Goal: Task Accomplishment & Management: Use online tool/utility

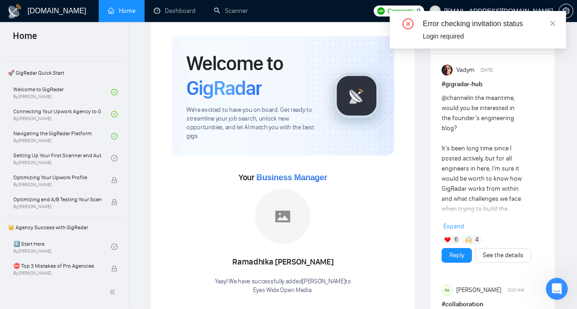
scroll to position [1055, 0]
click at [90, 154] on link "Setting Up Your First Scanner and Auto-Bidder By Vlad Timinsky" at bounding box center [62, 158] width 98 height 20
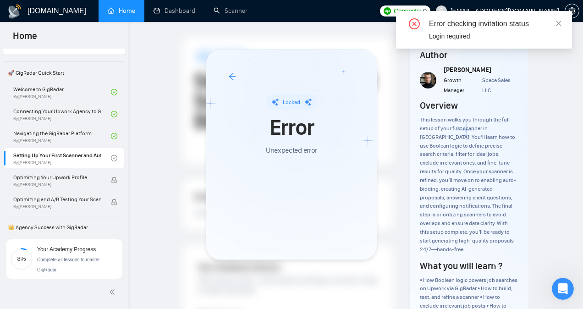
click at [388, 145] on div at bounding box center [291, 154] width 583 height 309
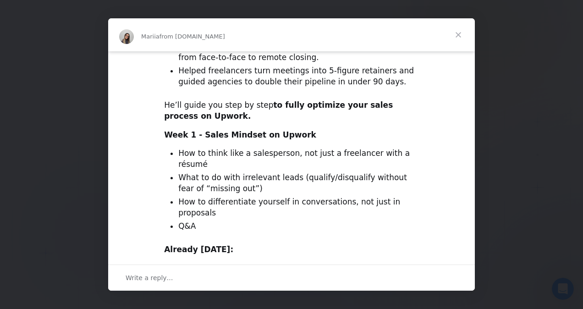
scroll to position [345, 0]
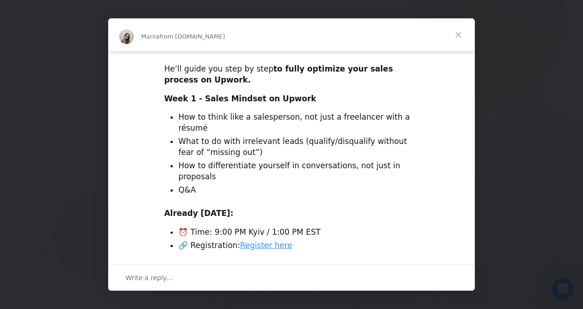
click at [460, 37] on span "Close" at bounding box center [458, 34] width 33 height 33
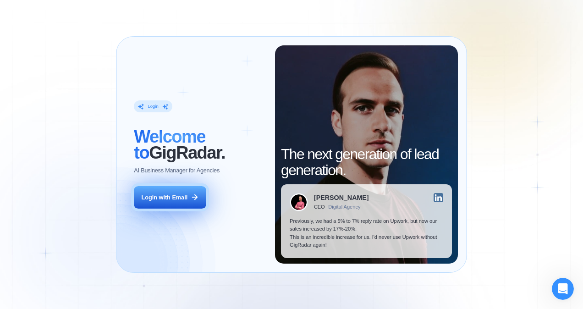
click at [191, 199] on icon at bounding box center [195, 197] width 8 height 8
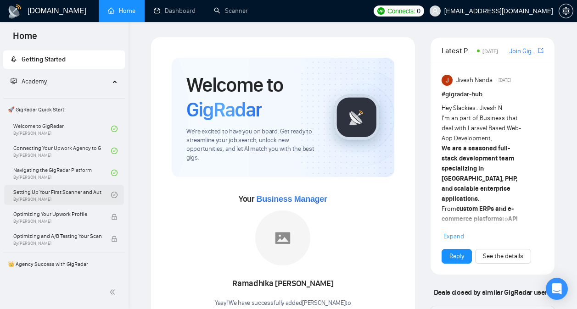
click at [78, 193] on link "Setting Up Your First Scanner and Auto-Bidder By Vlad Timinsky" at bounding box center [62, 195] width 98 height 20
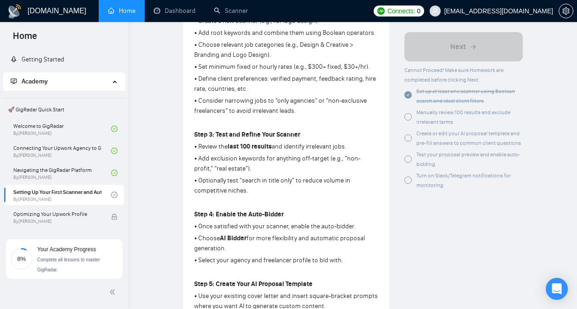
scroll to position [382, 0]
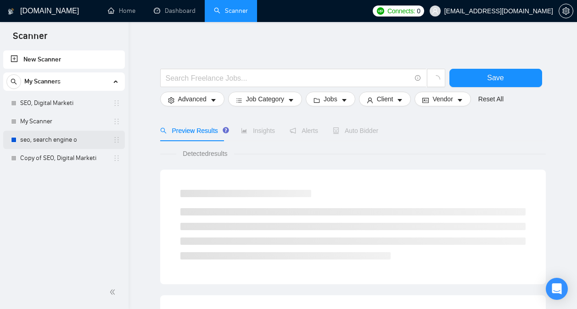
click at [58, 141] on link "seo, search engine o" at bounding box center [63, 140] width 87 height 18
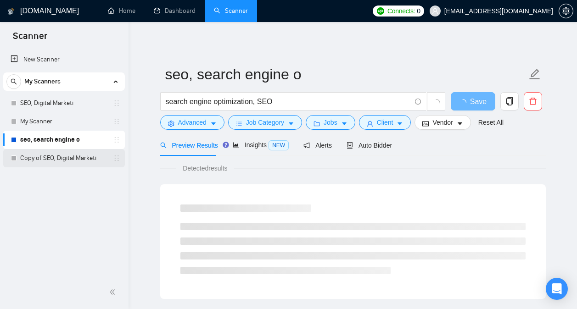
click at [67, 159] on link "Copy of SEO, Digital Marketi" at bounding box center [63, 158] width 87 height 18
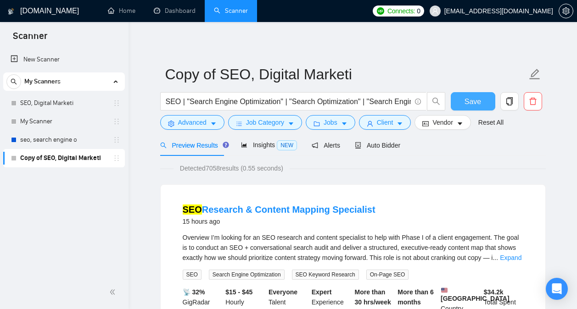
click at [473, 99] on span "Save" at bounding box center [472, 101] width 17 height 11
click at [267, 144] on span "Insights NEW" at bounding box center [269, 144] width 56 height 7
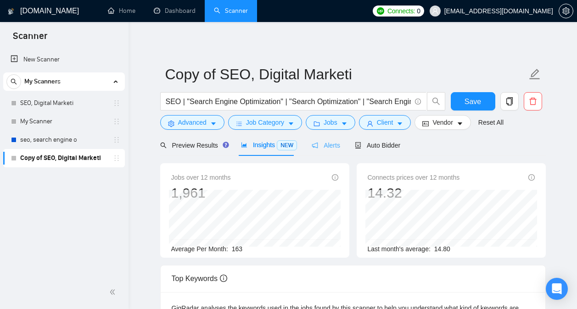
click at [334, 150] on div "Alerts" at bounding box center [325, 145] width 28 height 22
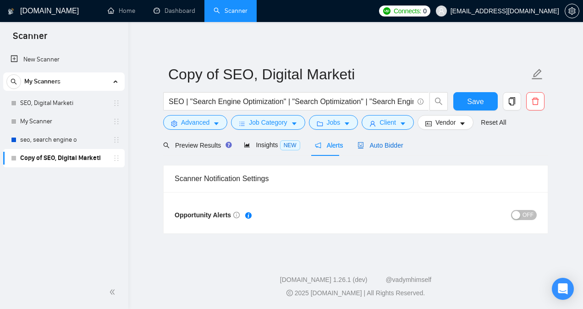
click at [368, 147] on span "Auto Bidder" at bounding box center [380, 145] width 45 height 7
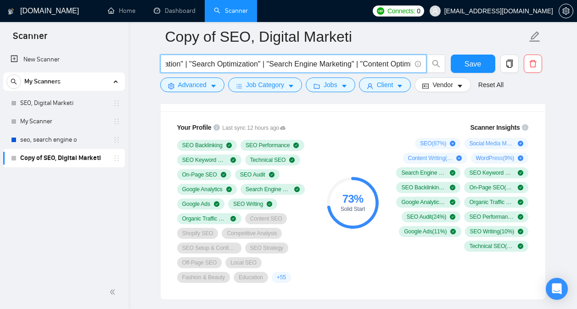
scroll to position [0, 120]
drag, startPoint x: 166, startPoint y: 64, endPoint x: 494, endPoint y: 71, distance: 328.0
click at [494, 71] on div "SEO | "Search Engine Optimization" | "Search Optimization" | "Search Engine Mar…" at bounding box center [350, 66] width 385 height 23
click at [62, 137] on link "seo, search engine o" at bounding box center [63, 140] width 87 height 18
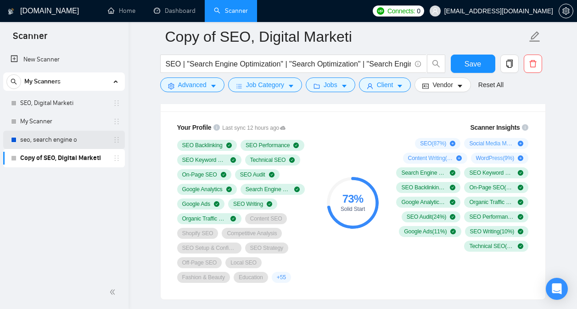
scroll to position [26, 0]
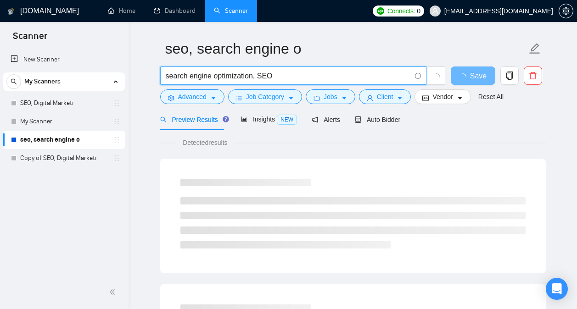
drag, startPoint x: 280, startPoint y: 79, endPoint x: 160, endPoint y: 61, distance: 121.4
paste input "SEO | "Search Engine Optimization" | "Search Optimization" | "Search Engine Mar…"
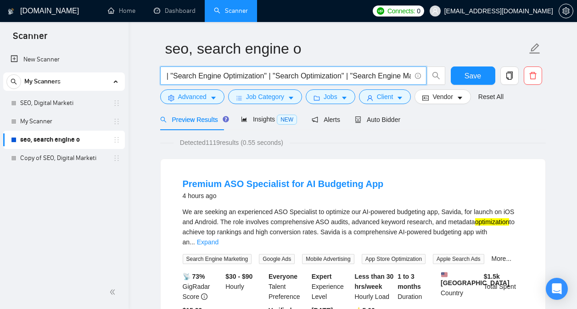
scroll to position [0, 0]
type input "SEO | "Search Engine Optimization" | "Search Optimization" | "Search Engine Mar…"
click at [50, 154] on link "Copy of SEO, Digital Marketi" at bounding box center [63, 158] width 87 height 18
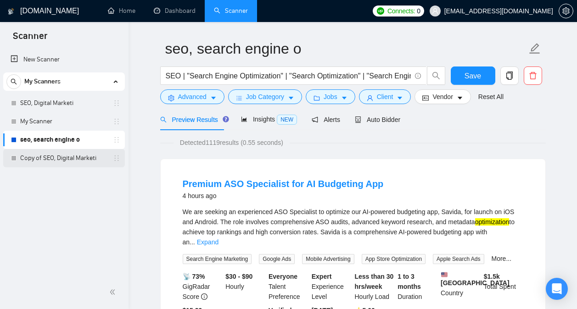
click at [68, 156] on link "Copy of SEO, Digital Marketi" at bounding box center [63, 158] width 87 height 18
click at [71, 155] on link "Copy of SEO, Digital Marketi" at bounding box center [63, 158] width 87 height 18
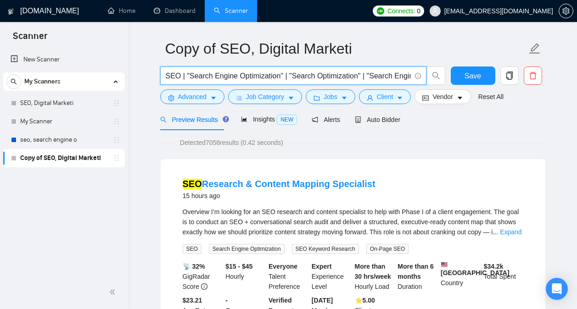
scroll to position [0, 120]
drag, startPoint x: 166, startPoint y: 73, endPoint x: 530, endPoint y: 95, distance: 364.4
click at [530, 95] on form "Copy of SEO, Digital Marketi SEO | "Search Engine Optimization" | "Search Optim…" at bounding box center [352, 71] width 385 height 75
click at [67, 144] on link "seo, search engine o" at bounding box center [63, 140] width 87 height 18
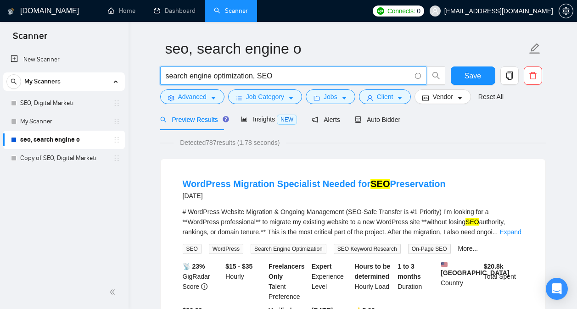
drag, startPoint x: 290, startPoint y: 78, endPoint x: 140, endPoint y: 62, distance: 150.8
paste input "SEO | "Search Engine Optimization" | "Search Optimization" | "Search Engine Mar…"
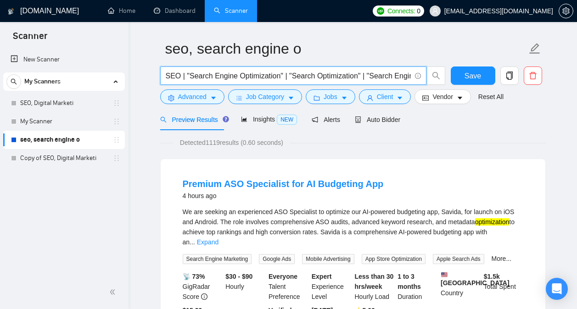
drag, startPoint x: 233, startPoint y: 75, endPoint x: 136, endPoint y: 78, distance: 96.8
click at [168, 77] on input "SEO | "Search Engine Optimization" | "Search Optimization" | "Search Engine Mar…" at bounding box center [288, 75] width 245 height 11
drag, startPoint x: 177, startPoint y: 75, endPoint x: 160, endPoint y: 76, distance: 17.0
click at [160, 76] on span "SEO | "Search Engine Optimization" | "Search Optimization" | "Search Engine Mar…" at bounding box center [293, 76] width 266 height 18
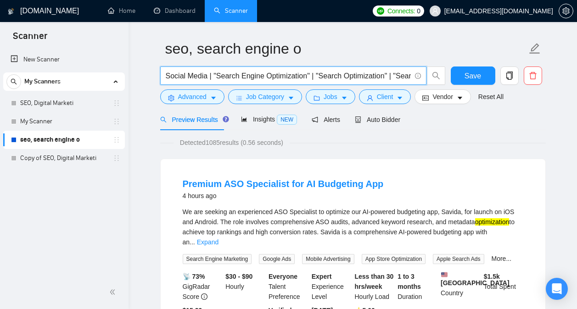
click at [305, 74] on input "Social Media | "Search Engine Optimization" | "Search Optimization" | "Search E…" at bounding box center [288, 75] width 245 height 11
drag, startPoint x: 366, startPoint y: 75, endPoint x: 303, endPoint y: 75, distance: 63.8
click at [303, 75] on input "Social Media | "Social Media Marketing" | "Search Optimization" | "Search Engin…" at bounding box center [288, 75] width 245 height 11
drag, startPoint x: 346, startPoint y: 75, endPoint x: 372, endPoint y: 74, distance: 26.2
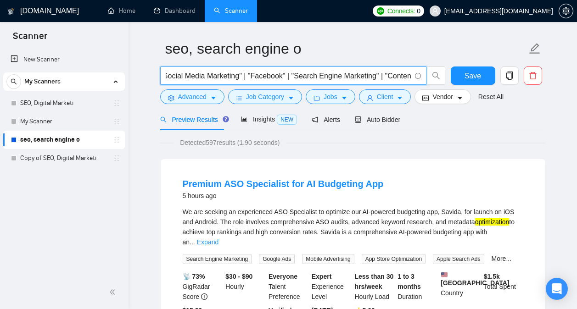
click at [372, 74] on input "Social Media | "Social Media Marketing" | "Facebook" | "Search Engine Marketing…" at bounding box center [288, 75] width 245 height 11
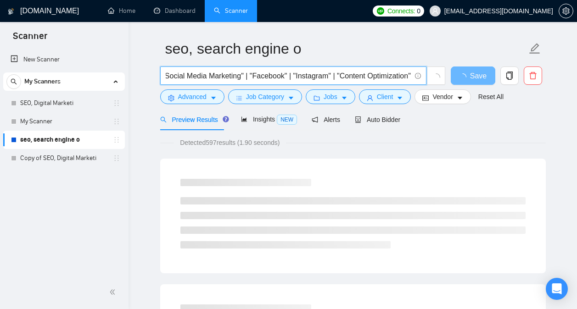
drag, startPoint x: 346, startPoint y: 74, endPoint x: 446, endPoint y: 81, distance: 100.2
click at [446, 81] on div "Social Media | "Social Media Marketing" | "Facebook" | "Instagram" | "Content O…" at bounding box center [302, 78] width 289 height 23
click at [393, 78] on input "Social Media | "Social Media Marketing" | "Facebook" | "Instagram" | "Content O…" at bounding box center [288, 75] width 245 height 11
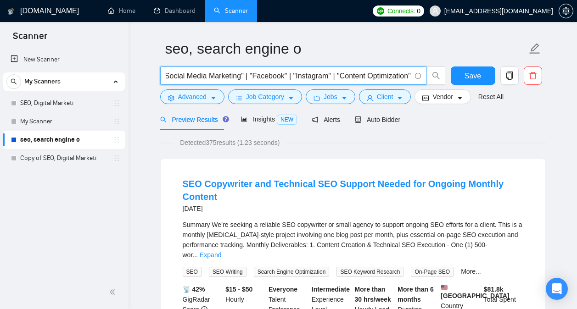
scroll to position [0, 0]
click at [411, 76] on span "Social Media | "Social Media Marketing" | "Facebook" | "Instagram" | "Content O…" at bounding box center [293, 76] width 266 height 18
drag, startPoint x: 359, startPoint y: 74, endPoint x: 490, endPoint y: 89, distance: 132.1
click at [490, 89] on form "seo, search engine o Social Media | "Social Media Marketing" | "Facebook" | "In…" at bounding box center [352, 71] width 385 height 75
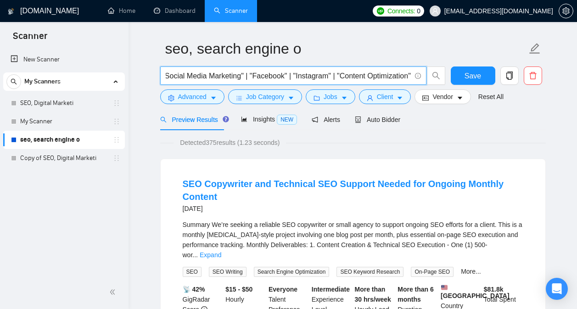
click at [388, 77] on input "Social Media | "Social Media Marketing" | "Facebook" | "Instagram" | "Content O…" at bounding box center [288, 75] width 245 height 11
drag, startPoint x: 341, startPoint y: 75, endPoint x: 457, endPoint y: 85, distance: 116.9
click at [457, 85] on div "Social Media | "Social Media Marketing" | "Facebook" | "Instagram" | "Content O…" at bounding box center [350, 78] width 385 height 23
click at [393, 74] on input "Social Media | "Social Media Marketing" | "Facebook" | "Instagram" | "Content O…" at bounding box center [288, 75] width 245 height 11
click at [410, 76] on input "Social Media | "Social Media Marketing" | "Facebook" | "Instagram" | "Content O…" at bounding box center [288, 75] width 245 height 11
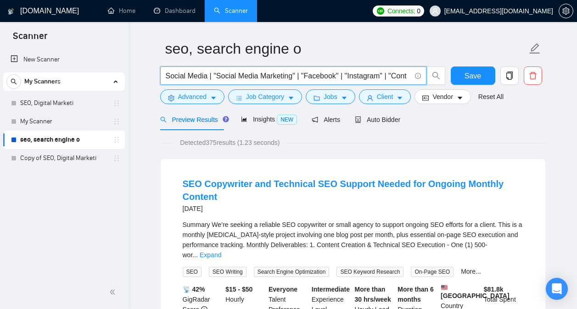
scroll to position [0, 0]
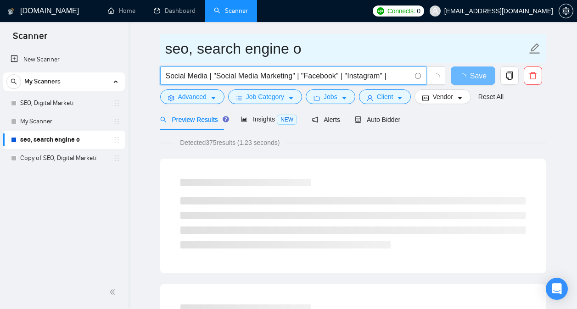
type input "Social Media | "Social Media Marketing" | "Facebook" | "Instagram" |"
click at [538, 50] on icon "edit" at bounding box center [534, 49] width 12 height 12
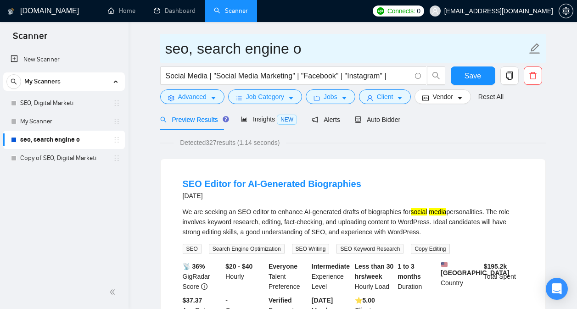
click at [535, 50] on icon "edit" at bounding box center [534, 49] width 12 height 12
drag, startPoint x: 307, startPoint y: 45, endPoint x: 167, endPoint y: 31, distance: 141.0
type input "social media ads"
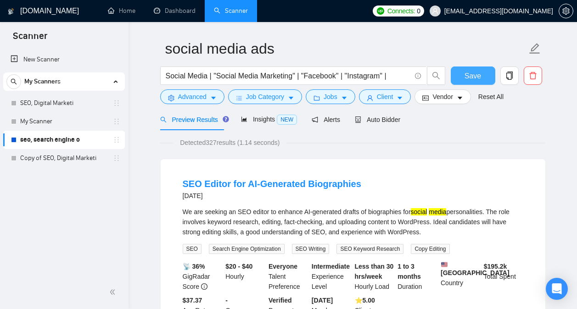
click at [475, 72] on span "Save" at bounding box center [472, 75] width 17 height 11
click at [270, 116] on span "Insights NEW" at bounding box center [269, 119] width 56 height 7
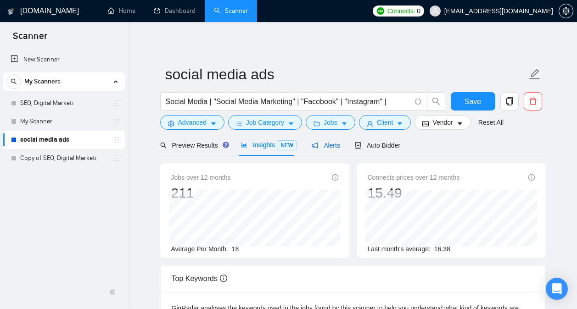
click at [330, 149] on span "Alerts" at bounding box center [325, 145] width 28 height 7
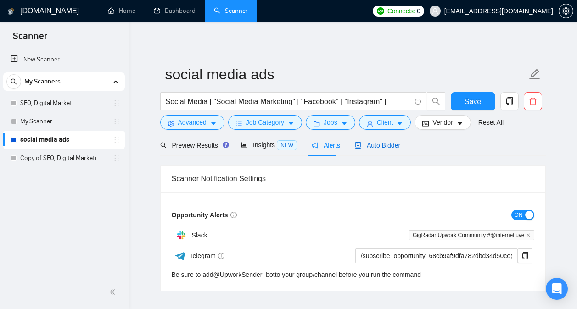
click at [371, 149] on span "Auto Bidder" at bounding box center [377, 145] width 45 height 7
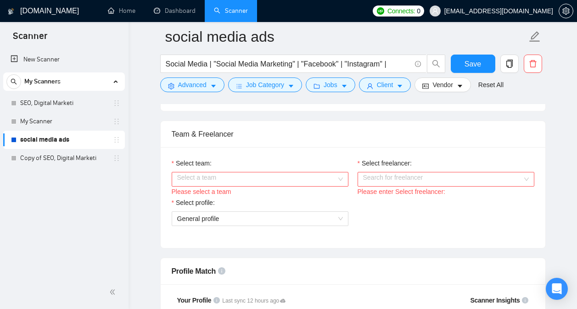
scroll to position [442, 0]
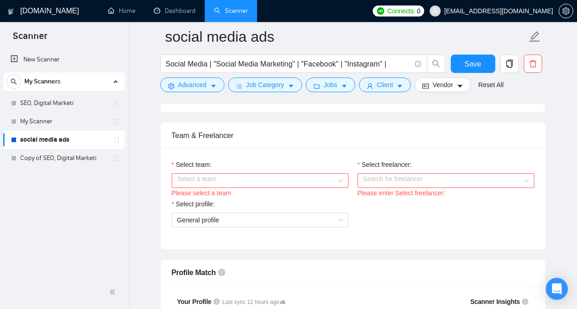
click at [287, 189] on div "Please select a team" at bounding box center [260, 193] width 177 height 10
click at [290, 186] on input "Select team:" at bounding box center [256, 181] width 159 height 14
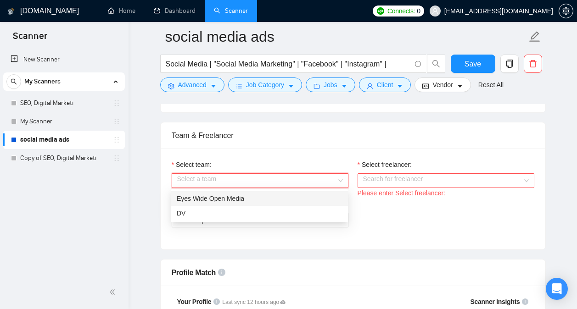
click at [291, 200] on div "Eyes Wide Open Media" at bounding box center [260, 199] width 166 height 10
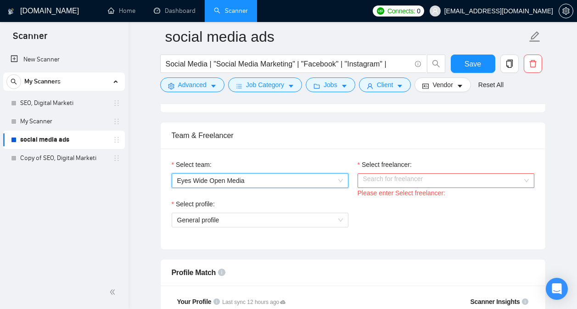
click at [382, 184] on input "Select freelancer:" at bounding box center [442, 181] width 159 height 14
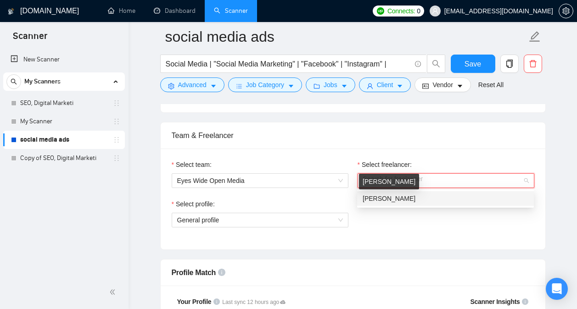
click at [389, 202] on span "[PERSON_NAME]" at bounding box center [388, 198] width 53 height 7
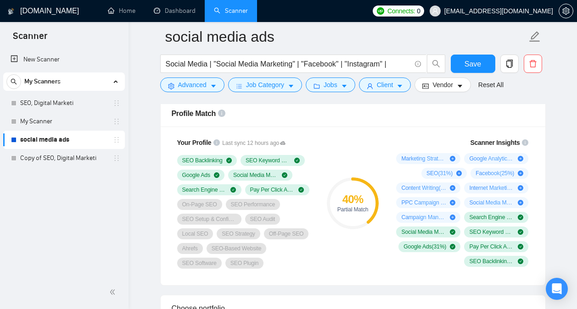
scroll to position [598, 0]
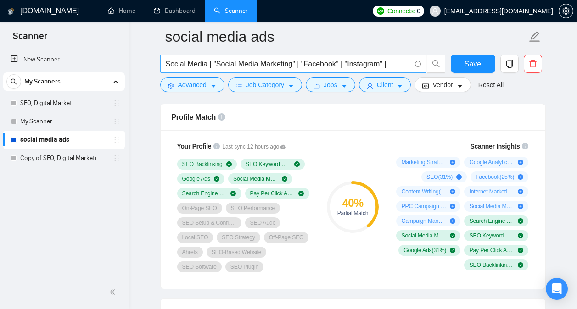
click at [389, 61] on input "Social Media | "Social Media Marketing" | "Facebook" | "Instagram" |" at bounding box center [288, 63] width 245 height 11
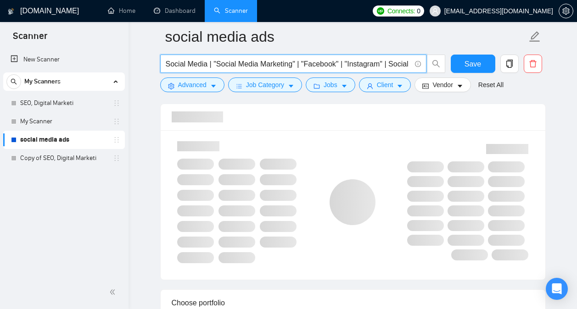
scroll to position [0, 62]
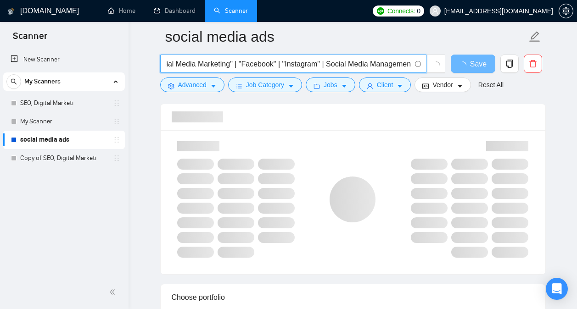
click at [324, 64] on input "Social Media | "Social Media Marketing" | "Facebook" | "Instagram" | Social Med…" at bounding box center [288, 63] width 245 height 11
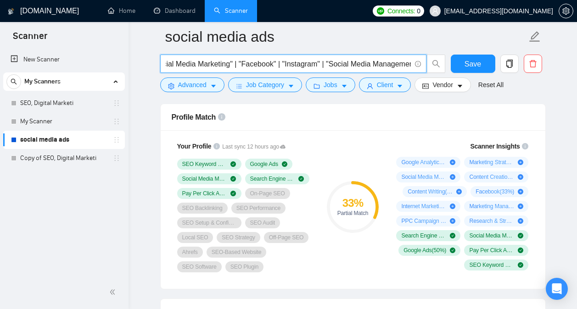
scroll to position [0, 65]
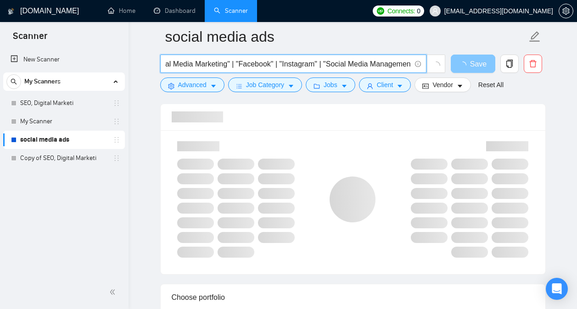
drag, startPoint x: 329, startPoint y: 65, endPoint x: 452, endPoint y: 61, distance: 123.0
click at [452, 61] on div "Social Media | "Social Media Marketing" | "Facebook" | "Instagram" | "Social Me…" at bounding box center [350, 66] width 385 height 23
click at [402, 66] on input "Social Media | "Social Media Marketing" | "Facebook" | "Instagram" | "Social Me…" at bounding box center [288, 63] width 245 height 11
click at [410, 66] on input "Social Media | "Social Media Marketing" | "Facebook" | "Instagram" | "Social Me…" at bounding box center [288, 63] width 245 height 11
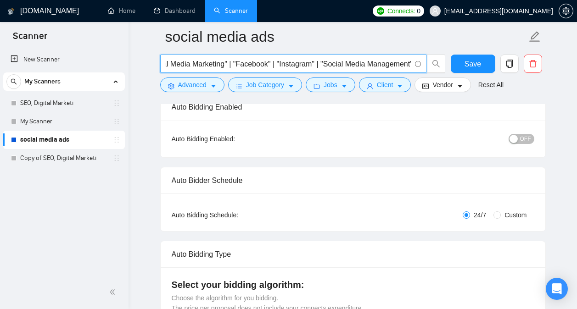
scroll to position [0, 0]
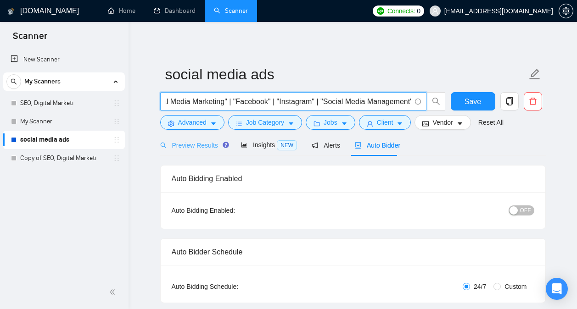
type input "Social Media | "Social Media Marketing" | "Facebook" | "Instagram" | "Social Me…"
click at [203, 148] on span "Preview Results" at bounding box center [193, 145] width 66 height 7
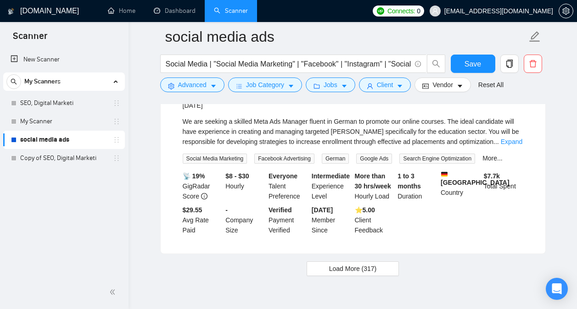
scroll to position [2007, 0]
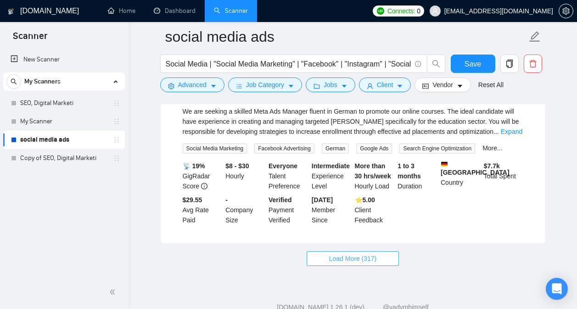
click at [372, 254] on span "Load More (317)" at bounding box center [353, 259] width 48 height 10
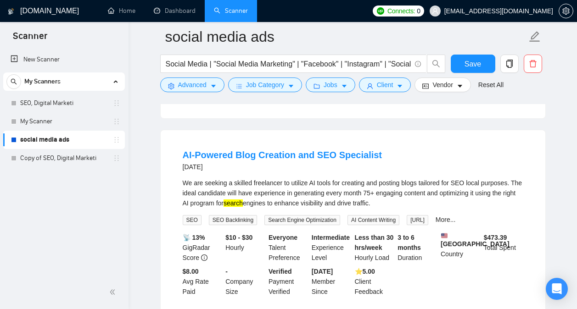
scroll to position [843, 0]
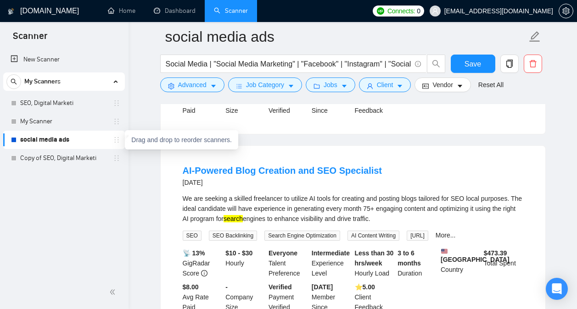
click at [117, 142] on icon "holder" at bounding box center [116, 139] width 7 height 7
drag, startPoint x: 83, startPoint y: 143, endPoint x: 54, endPoint y: 196, distance: 60.9
click at [54, 196] on div "New Scanner My Scanners SEO, Digital Marketi My Scanner social media ads Copy o…" at bounding box center [64, 162] width 128 height 227
click at [66, 139] on link "social media ads" at bounding box center [63, 140] width 87 height 18
click at [120, 140] on icon "holder" at bounding box center [116, 139] width 7 height 7
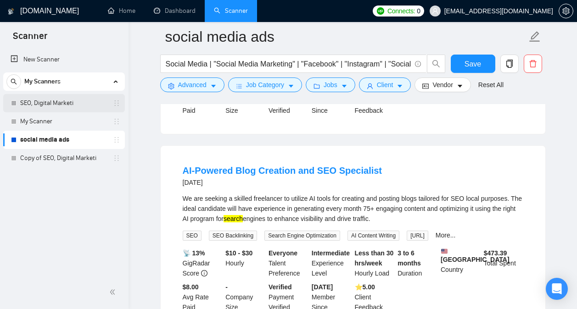
click at [98, 103] on link "SEO, Digital Marketi" at bounding box center [63, 103] width 87 height 18
click at [461, 61] on button "Save" at bounding box center [472, 64] width 44 height 18
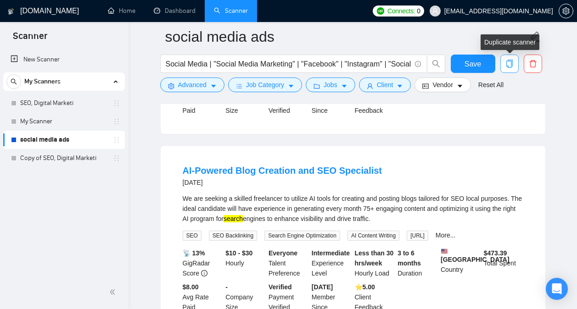
click at [512, 66] on icon "copy" at bounding box center [508, 64] width 6 height 8
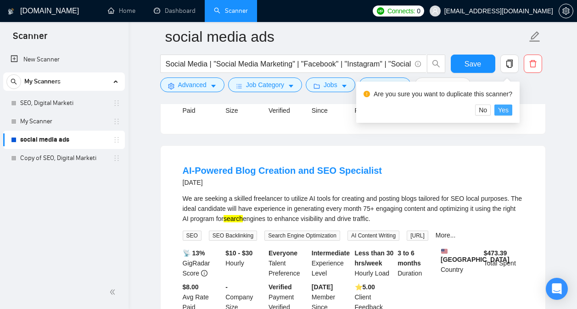
click at [502, 107] on span "Yes" at bounding box center [503, 110] width 11 height 10
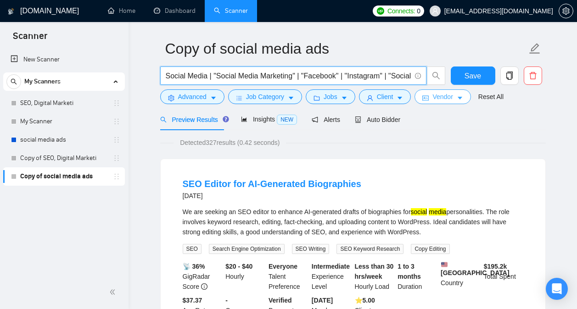
scroll to position [0, 68]
drag, startPoint x: 166, startPoint y: 78, endPoint x: 539, endPoint y: 123, distance: 376.1
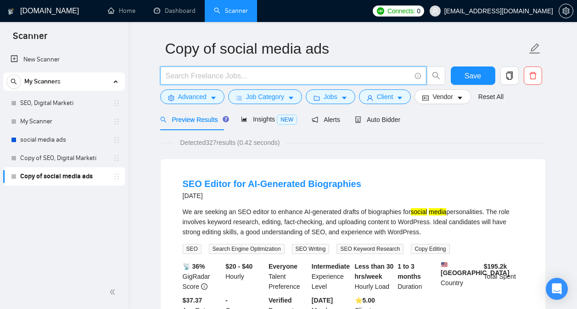
scroll to position [0, 0]
paste input "SEO | "Search Engine Optimization" | "Search Optimization" | "Search Engine Mar…"
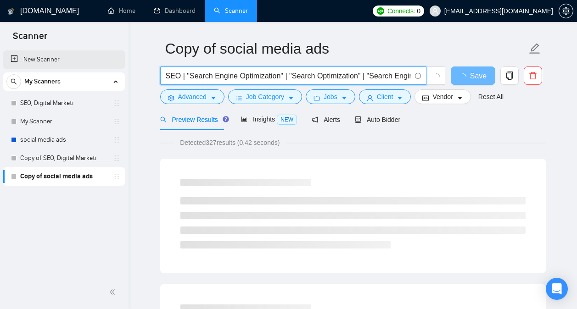
drag, startPoint x: 246, startPoint y: 79, endPoint x: 123, endPoint y: 61, distance: 124.1
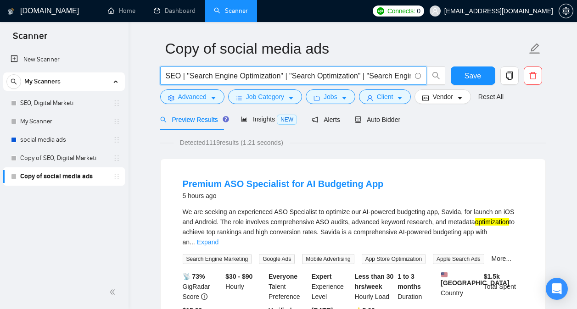
click at [172, 76] on input "SEO | "Search Engine Optimization" | "Search Optimization" | "Search Engine Mar…" at bounding box center [288, 75] width 245 height 11
click at [179, 78] on input "SEO | "Search Engine Optimization" | "Search Optimization" | "Search Engine Mar…" at bounding box center [288, 75] width 245 height 11
drag, startPoint x: 319, startPoint y: 78, endPoint x: 231, endPoint y: 79, distance: 87.6
click at [231, 79] on input "Digital Marketing | "Search Engine Optimization" | "Search Optimization" | "Sea…" at bounding box center [288, 75] width 245 height 11
drag, startPoint x: 358, startPoint y: 75, endPoint x: 295, endPoint y: 74, distance: 62.8
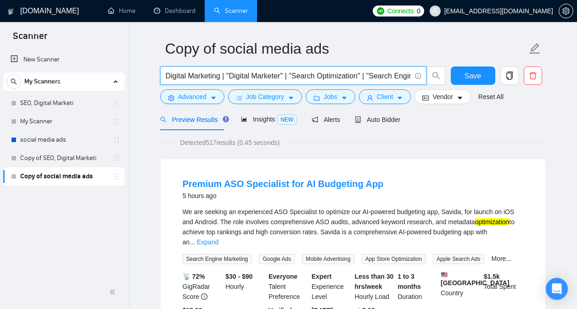
click at [295, 74] on input "Digital Marketing | "Digital Marketer" | "Search Optimization" | "Search Engine…" at bounding box center [288, 75] width 245 height 11
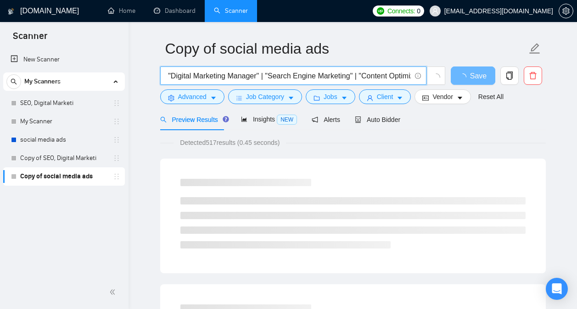
scroll to position [0, 147]
drag, startPoint x: 326, startPoint y: 75, endPoint x: 394, endPoint y: 69, distance: 68.6
click at [394, 69] on span "Digital Marketing | "Digital Marketer" | "Digital Marketing Manager" | "Search …" at bounding box center [293, 76] width 266 height 18
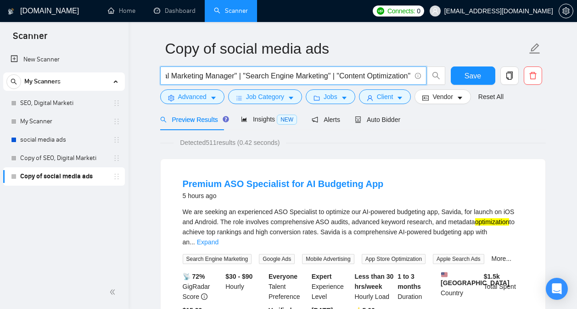
click at [322, 74] on input "Digital Marketing | "Digital Marketer" | "Digital Marketing Manager" | "Search …" at bounding box center [288, 75] width 245 height 11
drag, startPoint x: 326, startPoint y: 77, endPoint x: 247, endPoint y: 80, distance: 79.4
click at [247, 80] on input "Digital Marketing | "Digital Marketer" | "Digital Marketing Manager" | "Search …" at bounding box center [288, 75] width 245 height 11
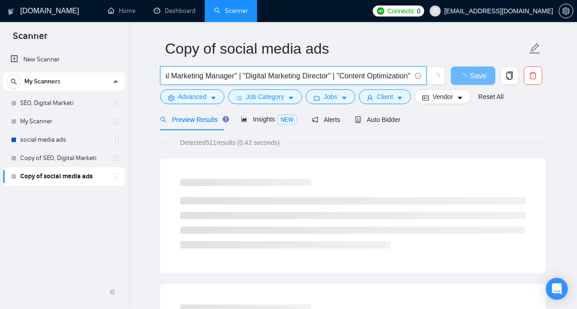
drag, startPoint x: 271, startPoint y: 78, endPoint x: 459, endPoint y: 66, distance: 188.5
click at [459, 66] on form "Copy of social media ads Digital Marketing | "Digital Marketer" | "Digital Mark…" at bounding box center [352, 71] width 385 height 75
click at [376, 78] on input "Digital Marketing | "Digital Marketer" | "Digital Marketing Manager" | "Digital…" at bounding box center [288, 75] width 245 height 11
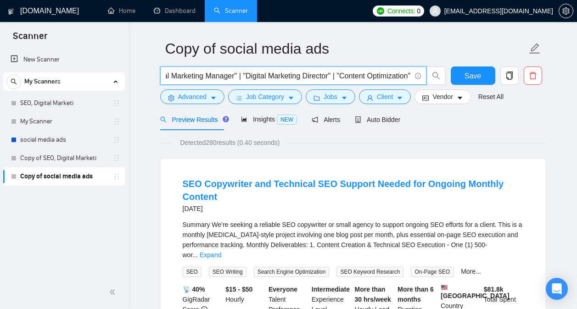
drag, startPoint x: 407, startPoint y: 77, endPoint x: 339, endPoint y: 77, distance: 67.9
click at [339, 77] on input "Digital Marketing | "Digital Marketer" | "Digital Marketing Manager" | "Digital…" at bounding box center [288, 75] width 245 height 11
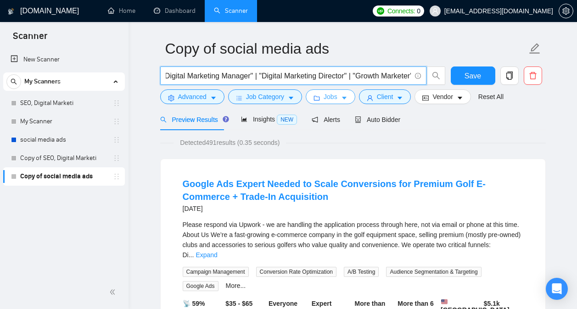
scroll to position [0, 133]
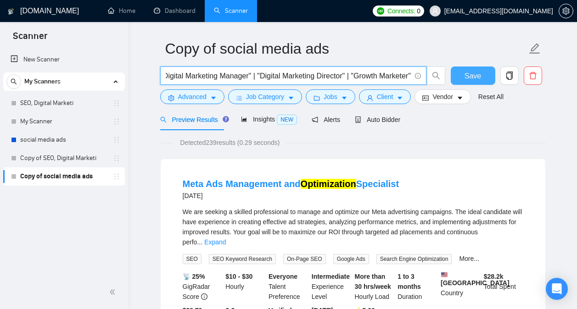
type input "Digital Marketing | "Digital Marketer" | "Digital Marketing Manager" | "Digital…"
click at [472, 73] on span "Save" at bounding box center [472, 75] width 17 height 11
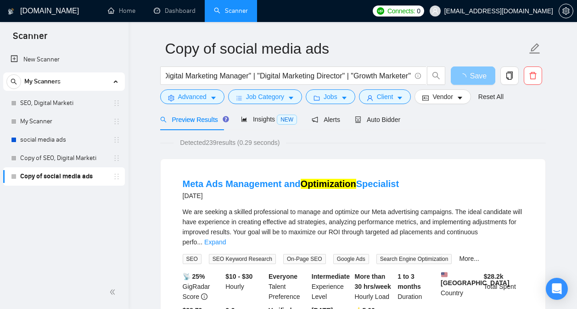
scroll to position [0, 0]
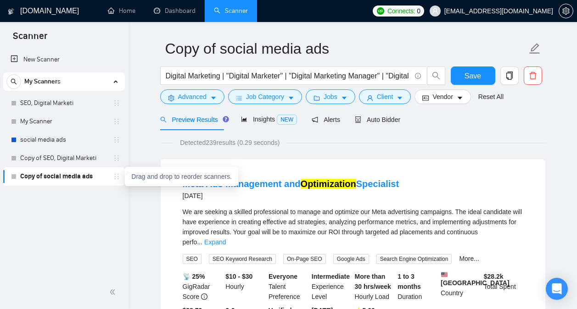
click at [119, 177] on icon "holder" at bounding box center [116, 176] width 7 height 7
click at [85, 178] on link "Copy of social media ads" at bounding box center [63, 176] width 87 height 18
click at [98, 172] on link "Copy of social media ads" at bounding box center [63, 176] width 87 height 18
click at [114, 172] on div "Copy of social media ads" at bounding box center [65, 176] width 109 height 18
click at [118, 174] on icon "holder" at bounding box center [117, 177] width 4 height 6
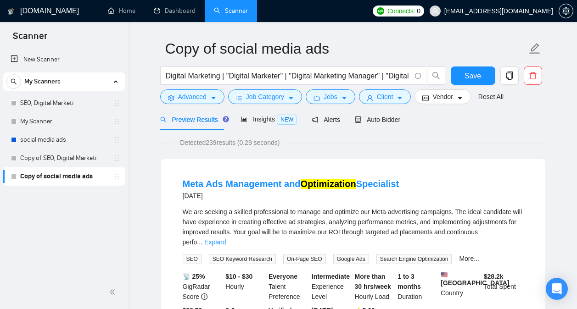
click at [84, 179] on link "Copy of social media ads" at bounding box center [63, 176] width 87 height 18
click at [88, 179] on link "Copy of social media ads" at bounding box center [63, 176] width 87 height 18
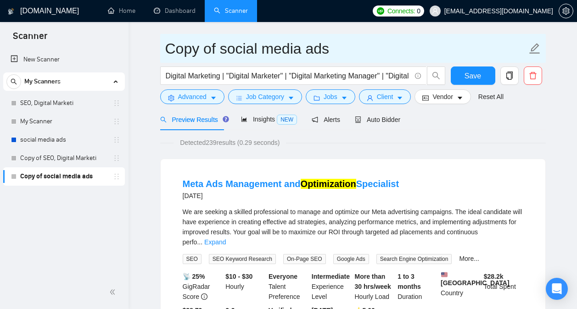
click at [332, 44] on input "Copy of social media ads" at bounding box center [345, 48] width 361 height 23
drag, startPoint x: 370, startPoint y: 41, endPoint x: 112, endPoint y: 15, distance: 259.5
type input "Digital Marketing"
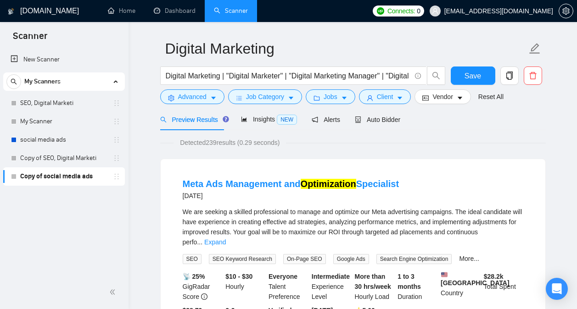
click at [461, 121] on div "Preview Results Insights NEW Alerts Auto Bidder" at bounding box center [352, 120] width 385 height 22
click at [258, 118] on span "Insights NEW" at bounding box center [269, 119] width 56 height 7
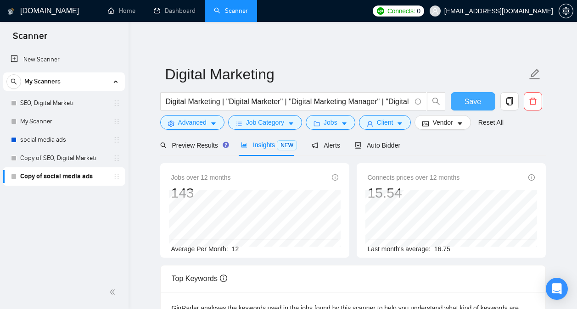
click at [460, 101] on button "Save" at bounding box center [472, 101] width 44 height 18
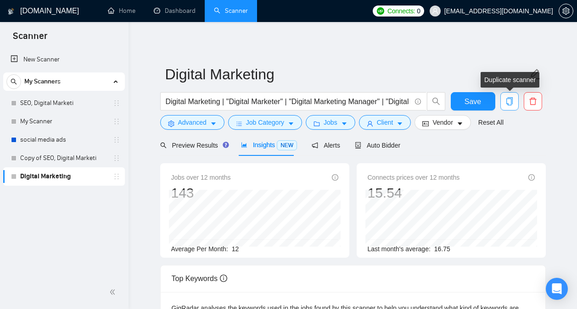
click at [510, 99] on icon "copy" at bounding box center [508, 101] width 6 height 8
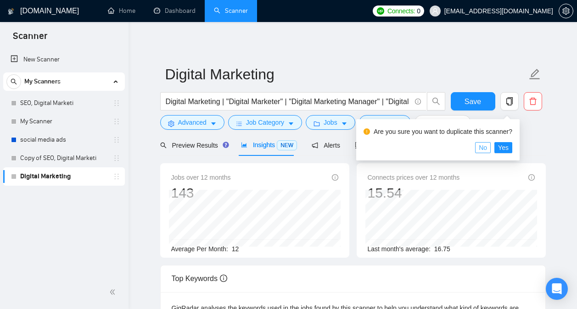
click at [484, 145] on span "No" at bounding box center [482, 148] width 8 height 10
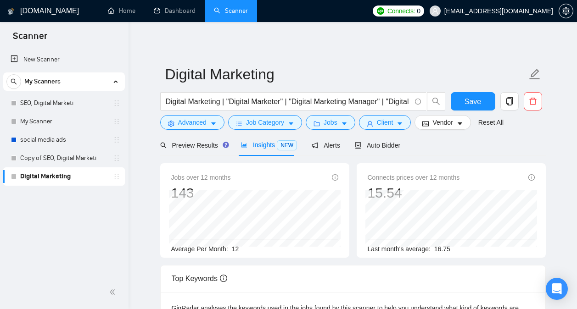
click at [272, 152] on div "Insights NEW" at bounding box center [269, 145] width 56 height 22
click at [316, 147] on span "Alerts" at bounding box center [325, 145] width 28 height 7
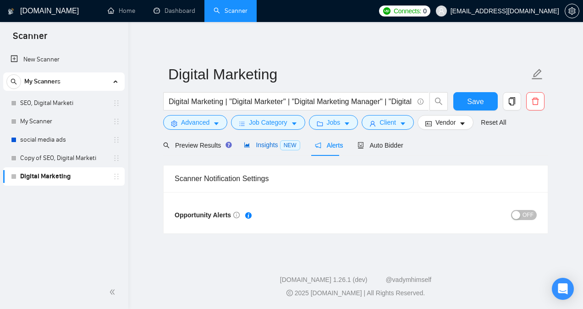
click at [280, 146] on span "NEW" at bounding box center [290, 145] width 20 height 10
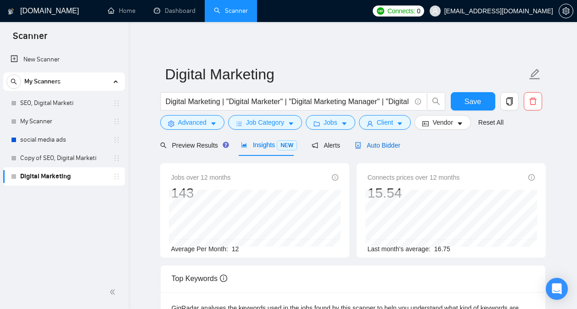
click at [362, 145] on span "Auto Bidder" at bounding box center [377, 145] width 45 height 7
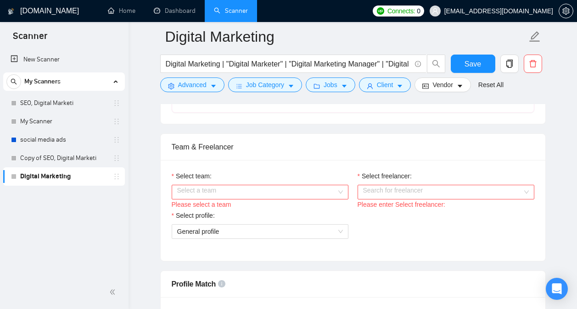
scroll to position [431, 0]
click at [327, 194] on input "Select team:" at bounding box center [256, 192] width 159 height 14
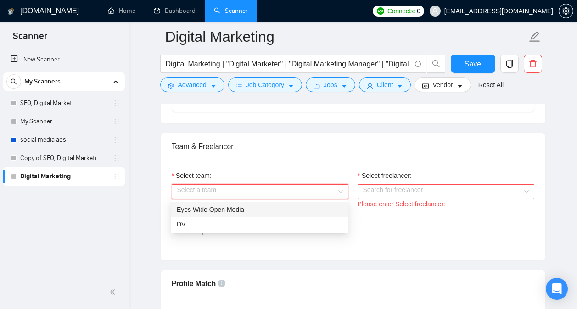
click at [294, 212] on div "Eyes Wide Open Media" at bounding box center [260, 210] width 166 height 10
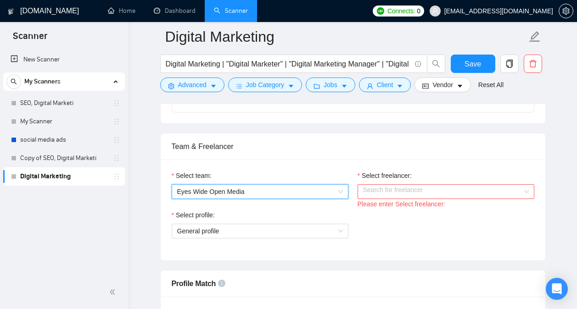
click at [389, 194] on input "Select freelancer:" at bounding box center [442, 192] width 159 height 14
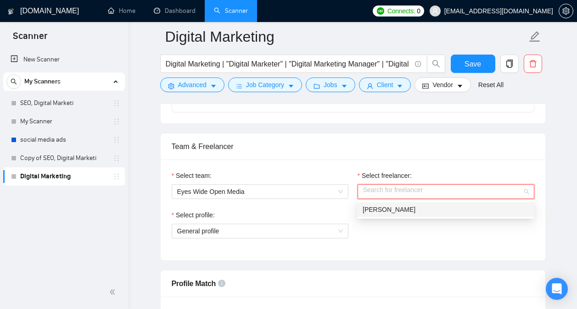
click at [394, 209] on span "[PERSON_NAME]" at bounding box center [388, 209] width 53 height 7
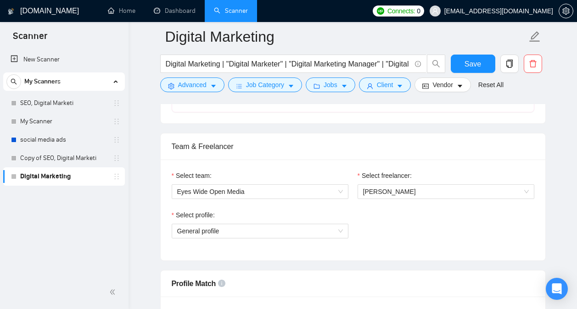
click at [366, 148] on div "Team & Freelancer" at bounding box center [353, 146] width 362 height 26
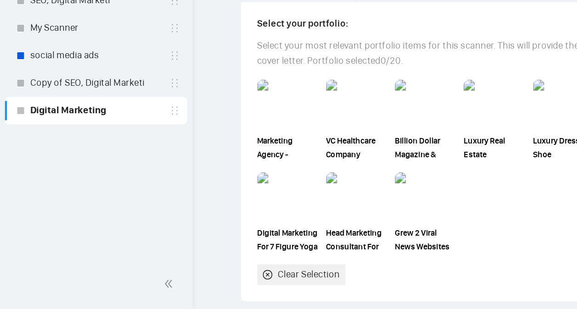
scroll to position [822, 0]
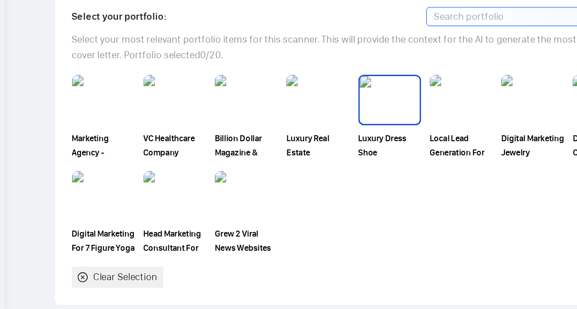
click at [374, 173] on img at bounding box center [375, 171] width 39 height 30
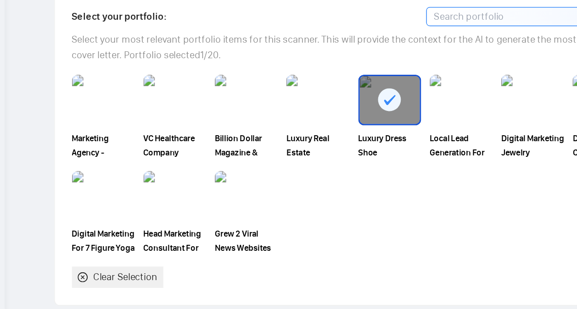
click at [375, 170] on rect at bounding box center [375, 171] width 15 height 15
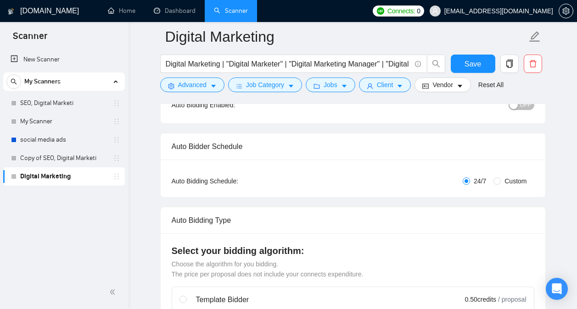
scroll to position [0, 0]
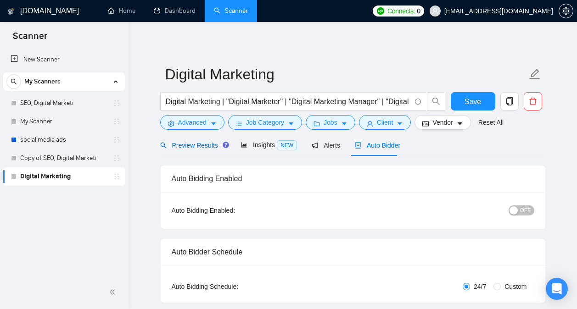
click at [206, 150] on div "Preview Results" at bounding box center [193, 145] width 66 height 10
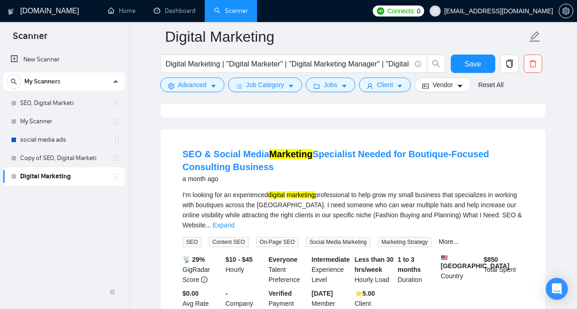
scroll to position [1567, 0]
